Goal: Go to known website: Access a specific website the user already knows

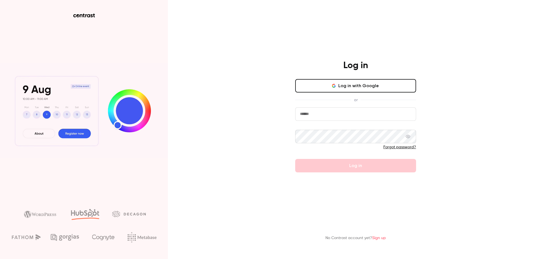
click at [315, 115] on input "email" at bounding box center [355, 113] width 121 height 13
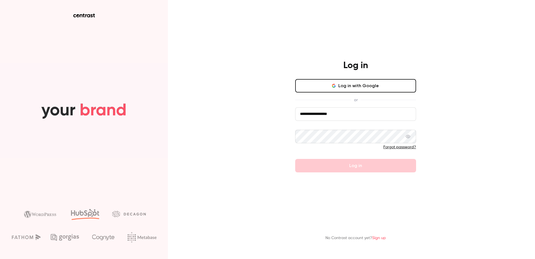
type input "**********"
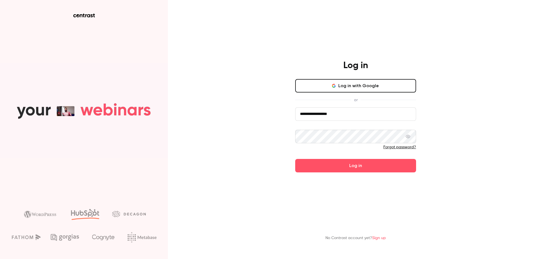
click at [295, 159] on button "Log in" at bounding box center [355, 165] width 121 height 13
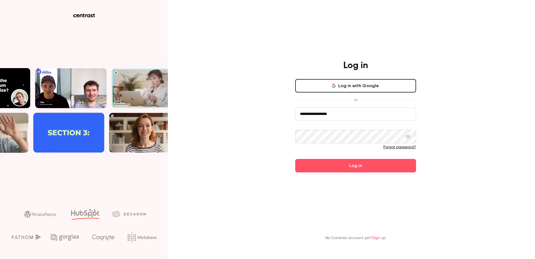
click at [295, 159] on button "Log in" at bounding box center [355, 165] width 121 height 13
